Goal: Communication & Community: Answer question/provide support

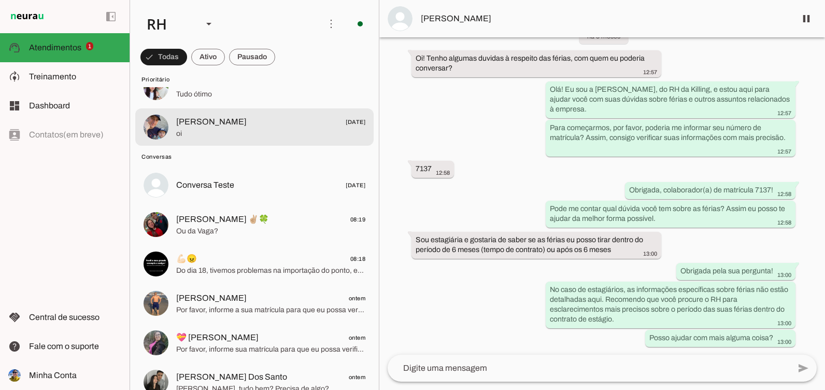
scroll to position [52, 0]
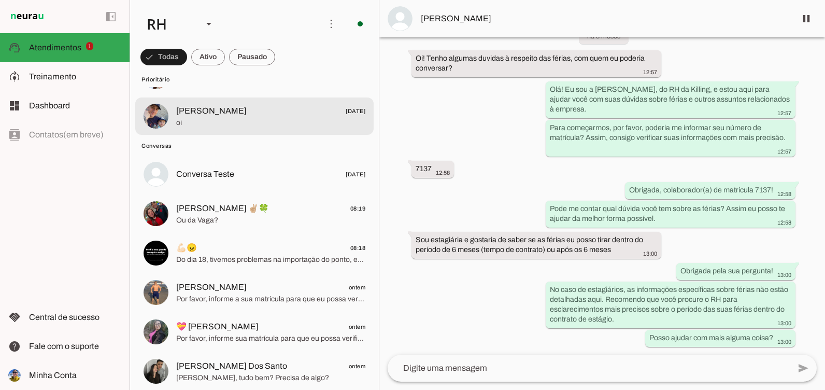
click at [233, 118] on span "oi" at bounding box center [270, 123] width 189 height 10
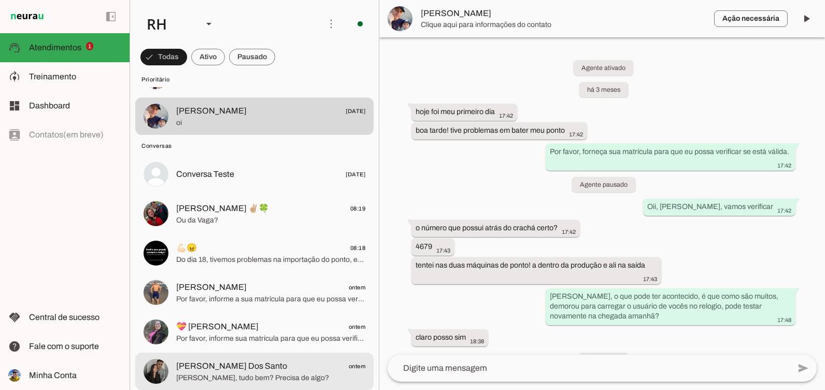
scroll to position [207, 0]
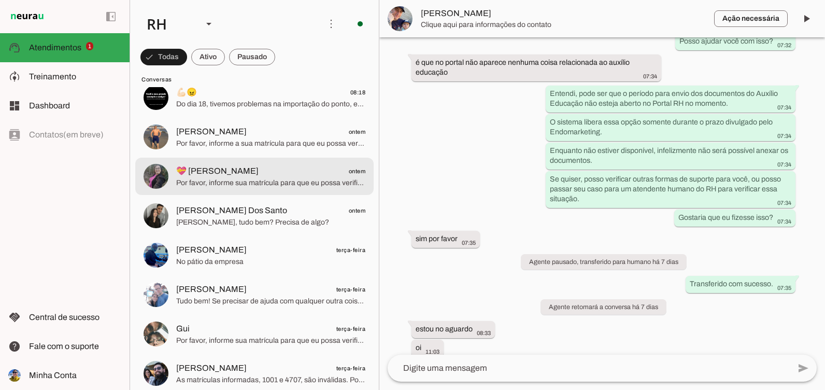
click at [267, 187] on span "Por favor, informe sua matrícula para que eu possa verificar seu acesso." at bounding box center [270, 183] width 189 height 10
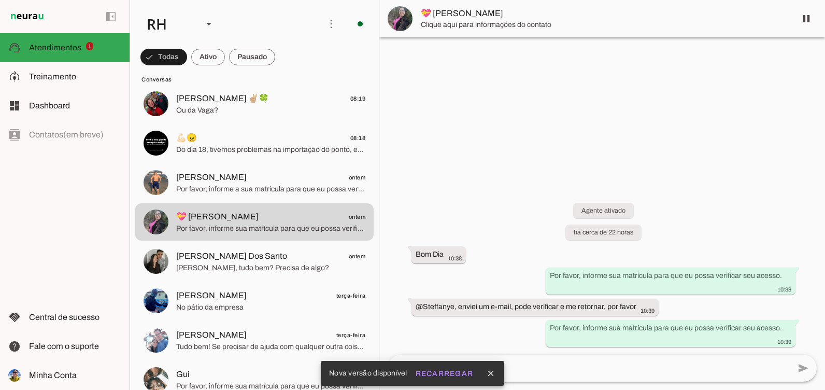
scroll to position [253, 0]
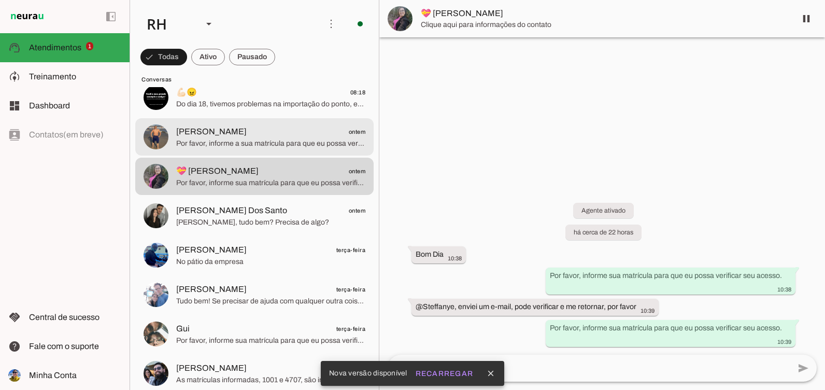
click at [247, 119] on md-item "[PERSON_NAME] ontem Por favor, informe a sua matrícula para que eu possa verifi…" at bounding box center [254, 136] width 238 height 37
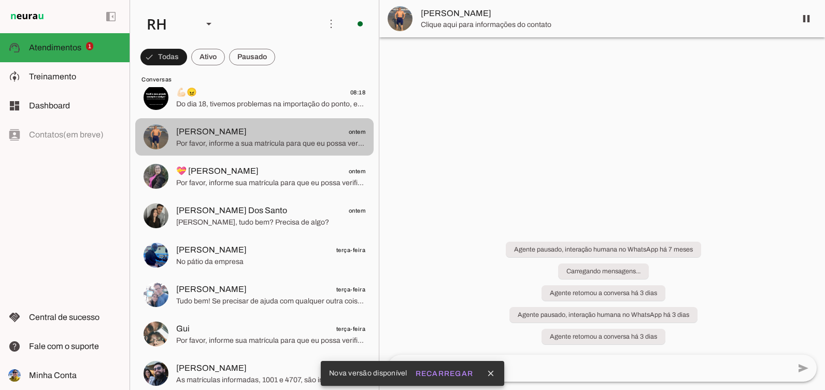
scroll to position [1228, 0]
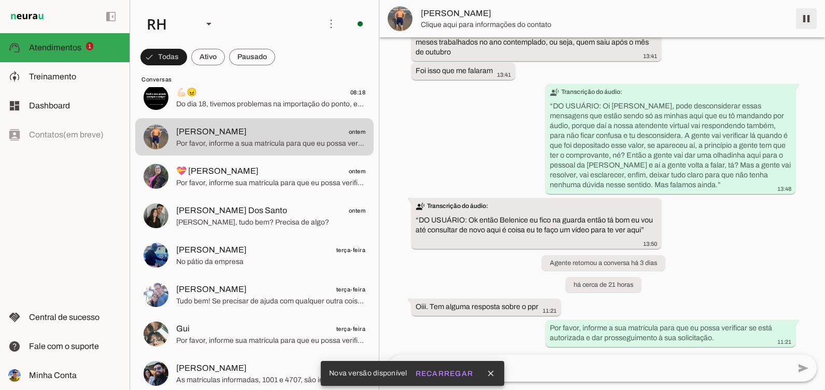
click at [809, 26] on span at bounding box center [806, 18] width 25 height 25
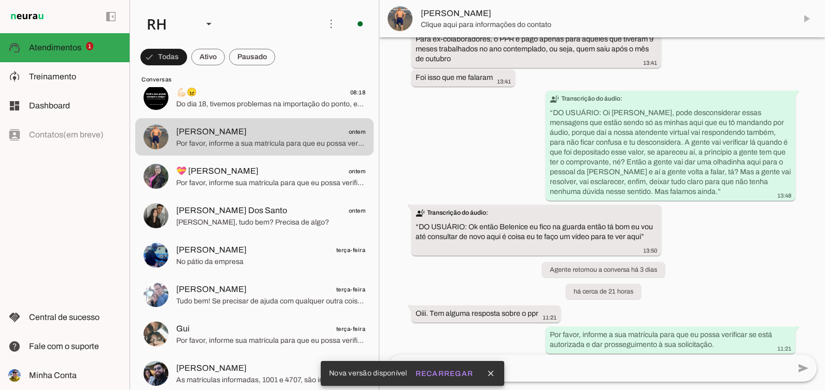
scroll to position [1274, 0]
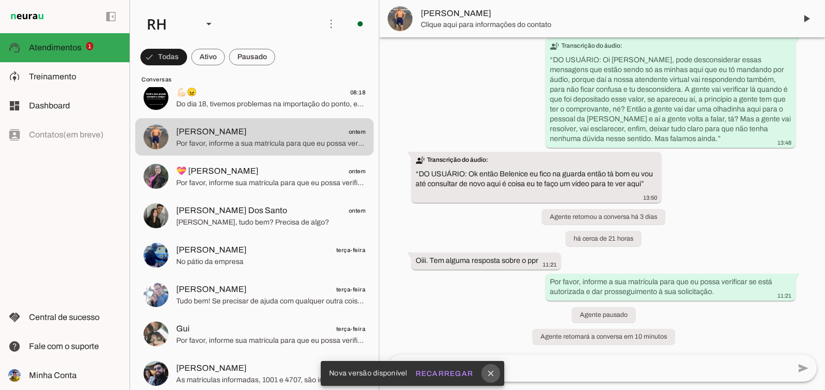
click at [486, 377] on icon "close" at bounding box center [490, 372] width 9 height 9
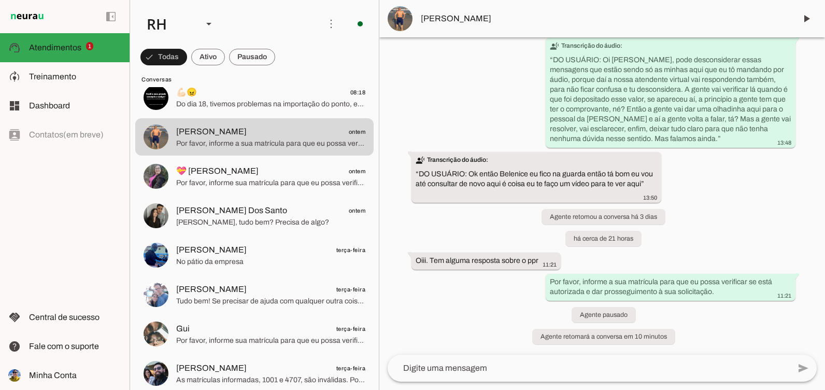
click at [523, 365] on textarea at bounding box center [589, 368] width 402 height 12
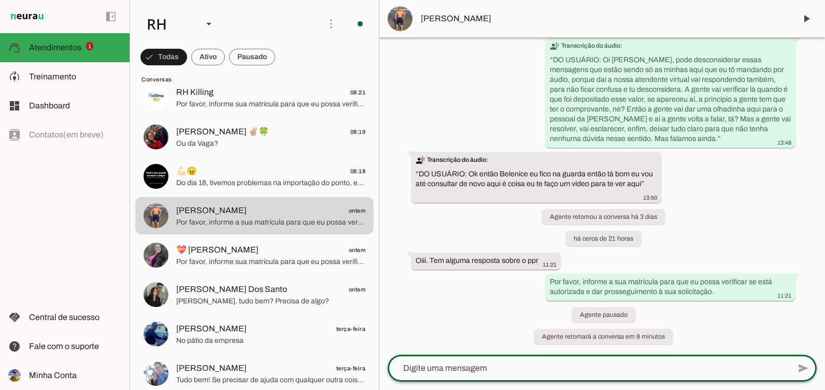
scroll to position [0, 0]
